Goal: Task Accomplishment & Management: Use online tool/utility

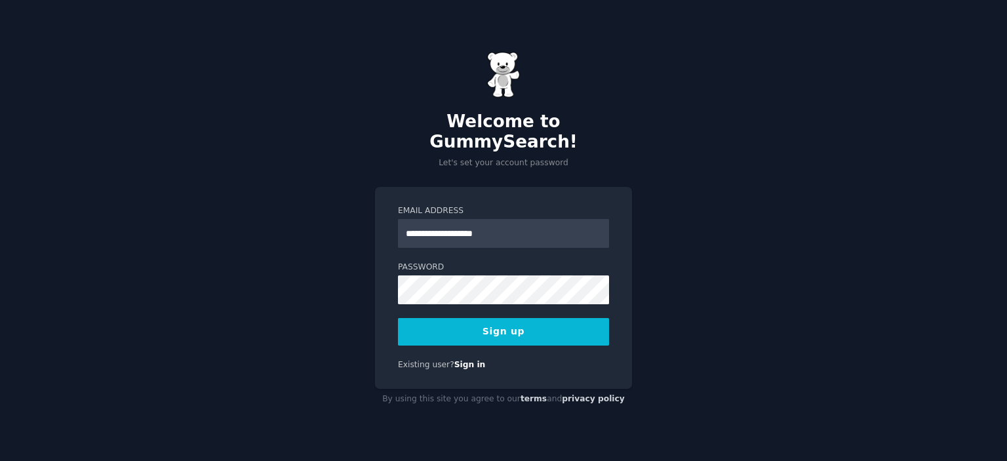
type input "**********"
click at [500, 318] on button "Sign up" at bounding box center [503, 332] width 211 height 28
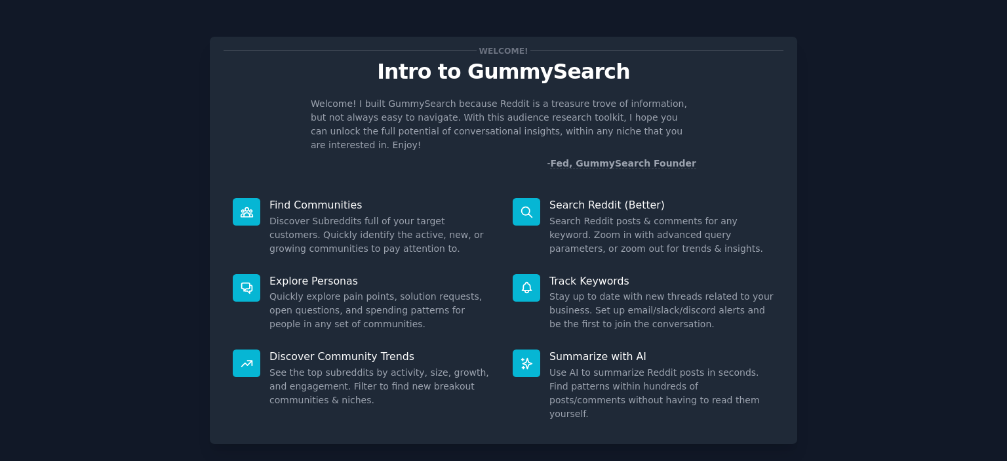
click at [539, 119] on p "Welcome! I built GummySearch because Reddit is a treasure trove of information,…" at bounding box center [504, 124] width 386 height 55
click at [362, 198] on p "Find Communities" at bounding box center [381, 205] width 225 height 14
